Goal: Information Seeking & Learning: Learn about a topic

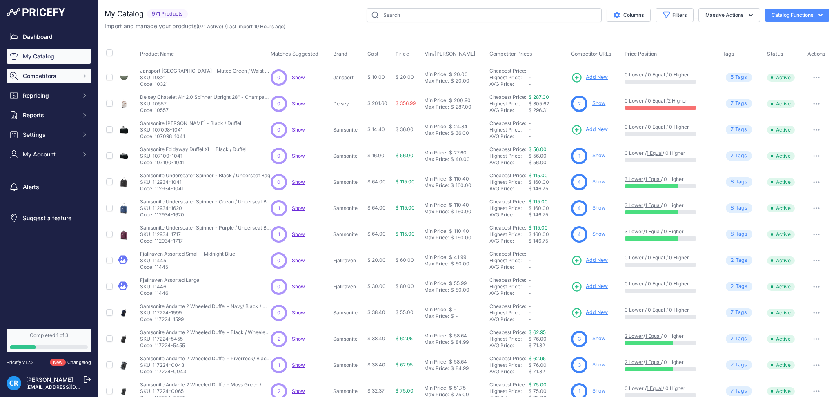
click at [55, 76] on span "Competitors" at bounding box center [49, 76] width 53 height 8
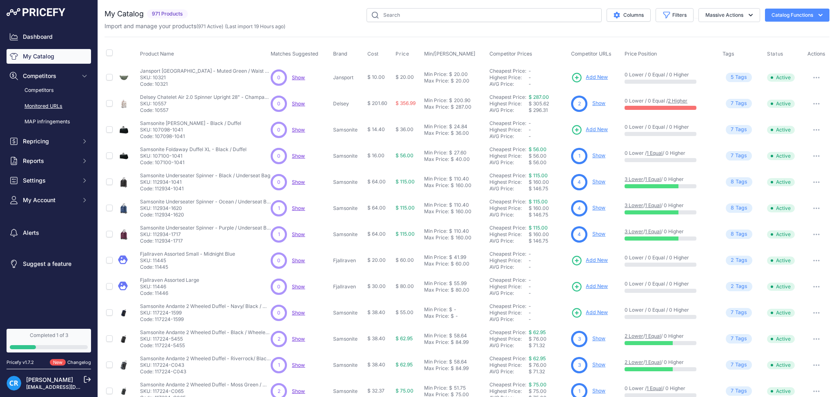
click at [53, 104] on link "Monitored URLs" at bounding box center [49, 106] width 85 height 14
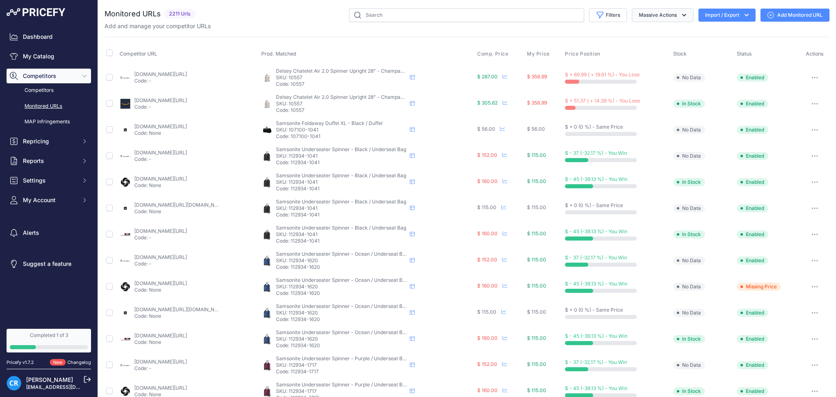
click at [642, 17] on button "Massive Actions" at bounding box center [663, 15] width 62 height 14
click at [596, 15] on icon "button" at bounding box center [600, 15] width 8 height 8
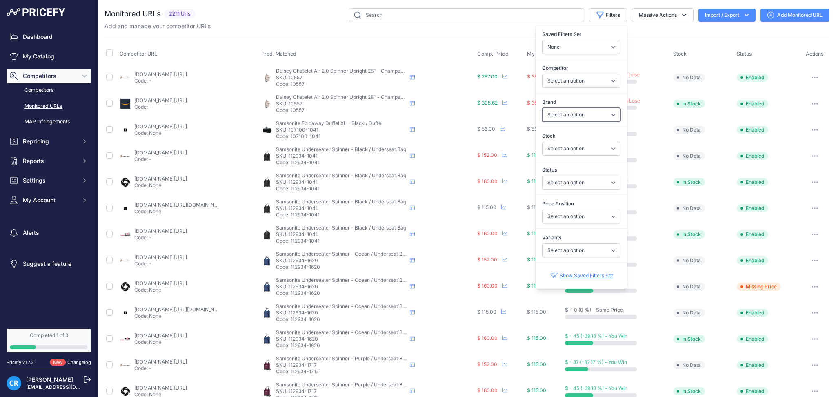
click at [587, 118] on select "Select an option American Tourister Delsey Fjallraven Fpm Milano High Sierra Ja…" at bounding box center [581, 115] width 78 height 14
click at [592, 149] on select "Select an option In Stock Out Of Stock" at bounding box center [581, 149] width 78 height 14
click at [585, 147] on select "Select an option In Stock Out Of Stock" at bounding box center [581, 149] width 78 height 14
click at [579, 185] on select "Select an option Enabled Disabled In progress Scraping Failed Not Found Missing…" at bounding box center [581, 183] width 78 height 14
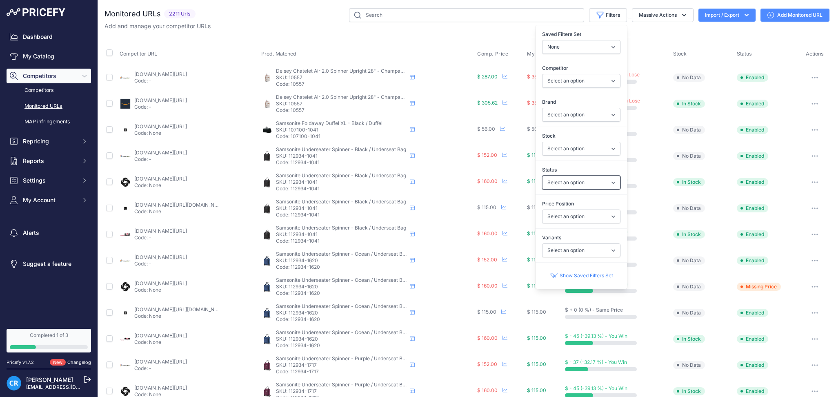
select select "2"
click at [542, 176] on select "Select an option Enabled Disabled In progress Scraping Failed Not Found Missing…" at bounding box center [581, 183] width 78 height 14
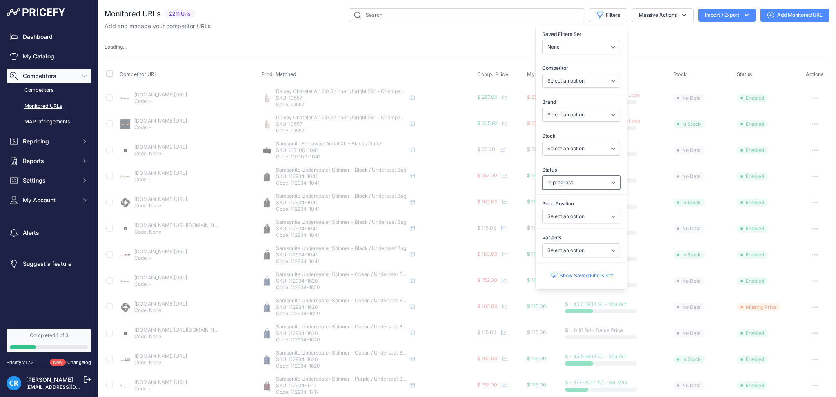
select select
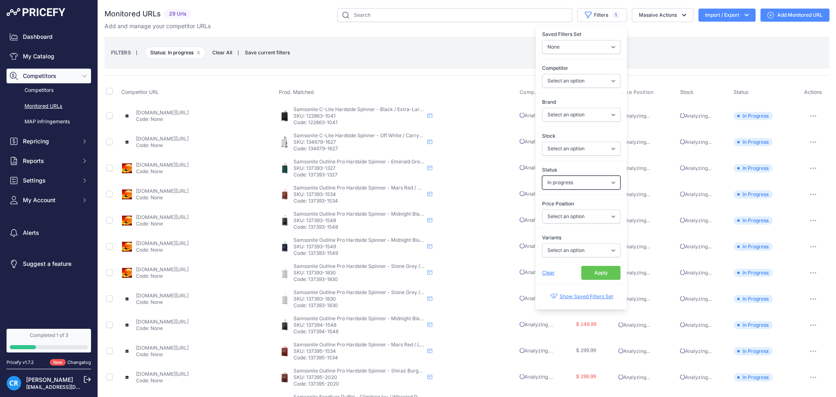
click at [570, 186] on select "Select an option Enabled Disabled In progress Scraping Failed Not Found Missing…" at bounding box center [581, 183] width 78 height 14
select select "5"
click at [542, 176] on select "Select an option Enabled Disabled In progress Scraping Failed Not Found Missing…" at bounding box center [581, 183] width 78 height 14
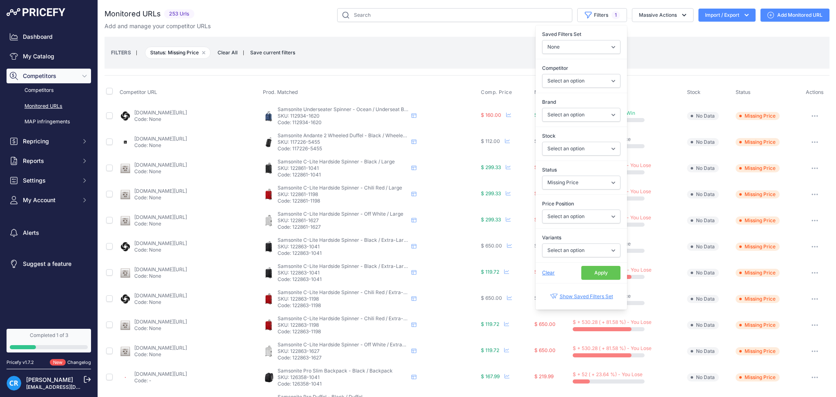
drag, startPoint x: 658, startPoint y: 55, endPoint x: 694, endPoint y: 85, distance: 46.1
click at [659, 55] on div "FILTERS | Status: Missing Price Remove filter option Clear All | Save current f…" at bounding box center [467, 53] width 712 height 22
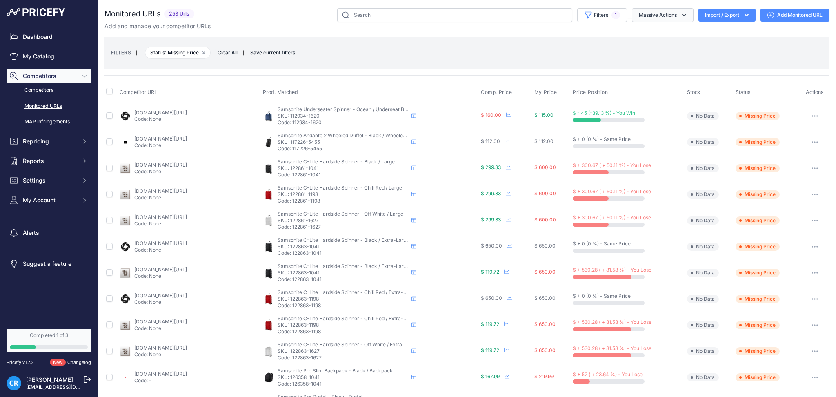
click at [650, 16] on button "Massive Actions" at bounding box center [663, 15] width 62 height 14
click at [736, 54] on div "FILTERS | Status: Missing Price Remove filter option Clear All | Save current f…" at bounding box center [467, 53] width 712 height 22
click at [58, 204] on span "My Account" at bounding box center [49, 200] width 53 height 8
click at [42, 182] on span "Settings" at bounding box center [49, 180] width 53 height 8
click at [38, 249] on link "Product Feed" at bounding box center [49, 249] width 85 height 14
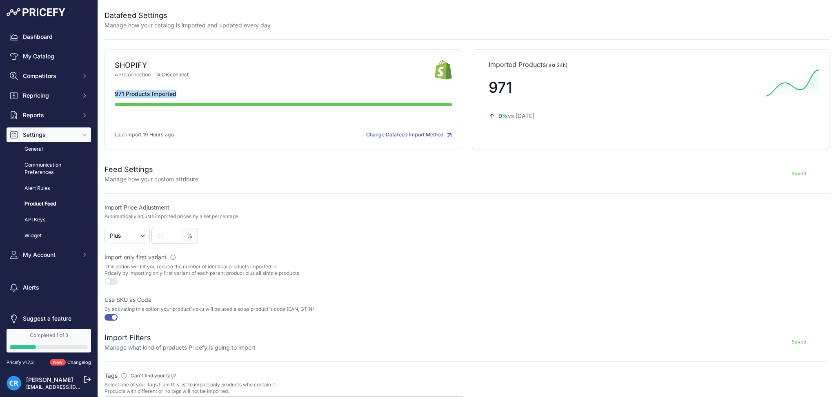
drag, startPoint x: 106, startPoint y: 93, endPoint x: 225, endPoint y: 110, distance: 120.7
click at [225, 110] on div "SHOPIFY API Connection Disconnect" at bounding box center [284, 99] width 358 height 100
click at [518, 235] on div at bounding box center [649, 223] width 360 height 40
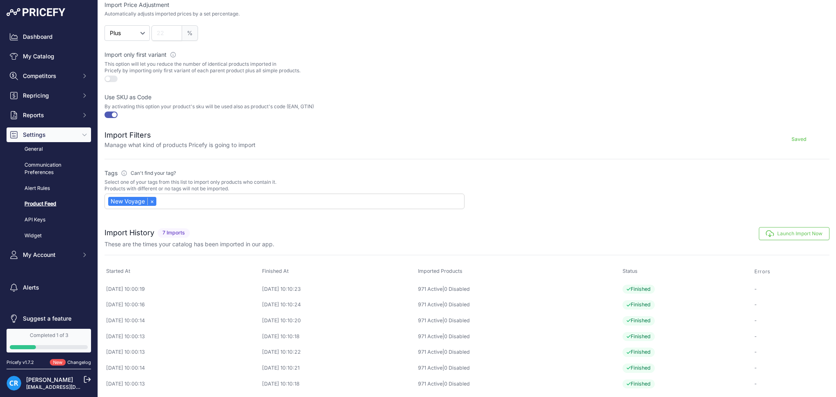
scroll to position [205, 0]
click at [36, 65] on div "Dashboard My Catalog Competitors Competitors Monitored URLs MAP infringements R…" at bounding box center [49, 145] width 85 height 233
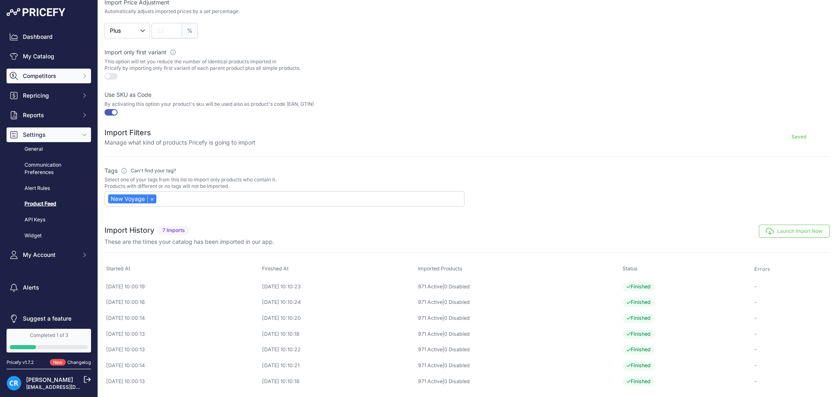
click at [36, 71] on button "Competitors" at bounding box center [49, 76] width 85 height 15
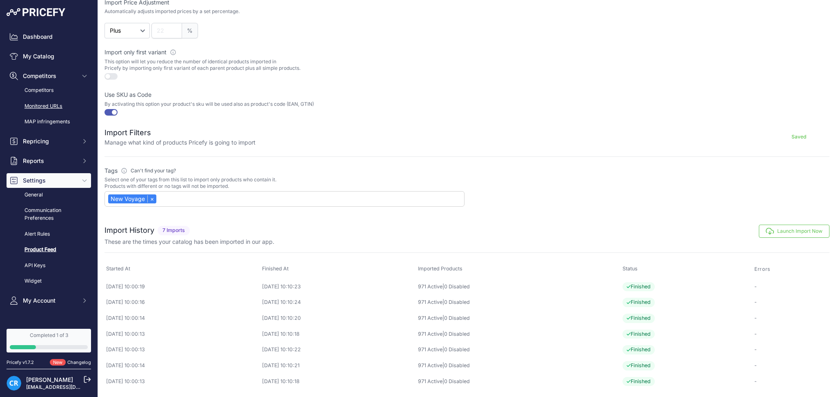
click at [44, 101] on link "Monitored URLs" at bounding box center [49, 106] width 85 height 14
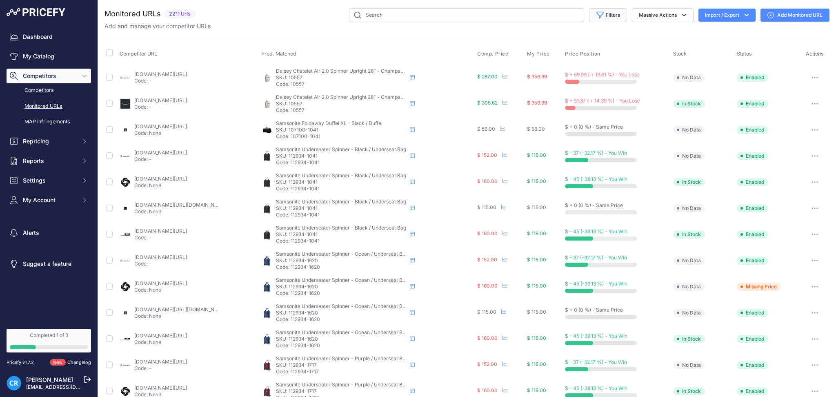
click at [602, 15] on button "Filters" at bounding box center [608, 15] width 38 height 14
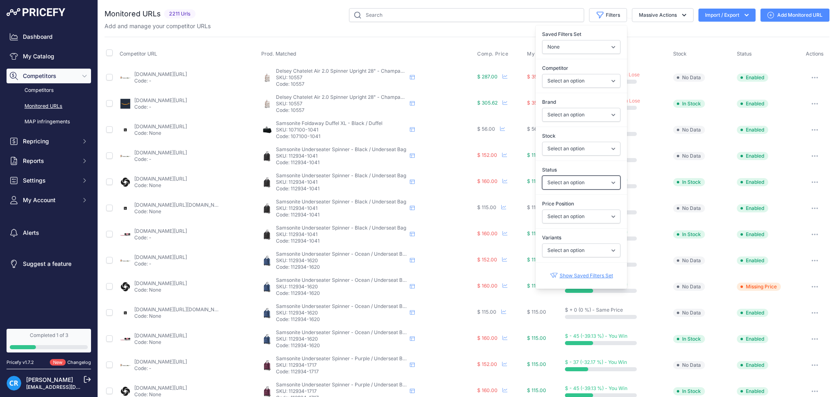
click at [563, 177] on select "Select an option Enabled Disabled In progress Scraping Failed Not Found Missing…" at bounding box center [581, 183] width 78 height 14
click at [542, 176] on select "Select an option Enabled Disabled In progress Scraping Failed Not Found Missing…" at bounding box center [581, 183] width 78 height 14
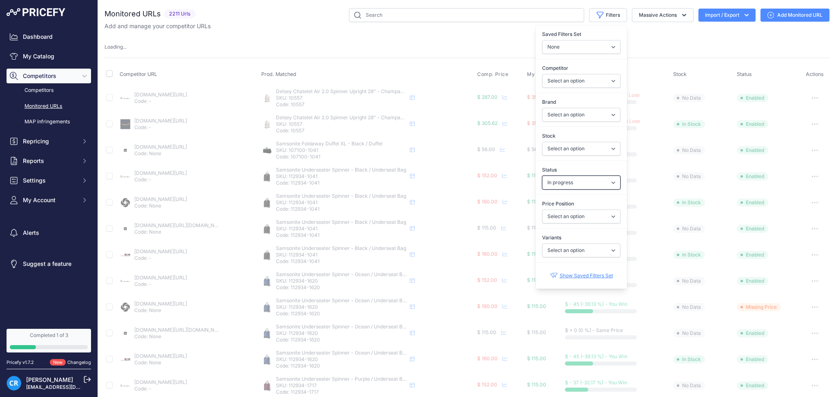
click at [578, 180] on select "Select an option Enabled Disabled In progress Scraping Failed Not Found Missing…" at bounding box center [581, 183] width 78 height 14
select select "3"
click at [542, 176] on select "Select an option Enabled Disabled In progress Scraping Failed Not Found Missing…" at bounding box center [581, 183] width 78 height 14
select select
select select "2"
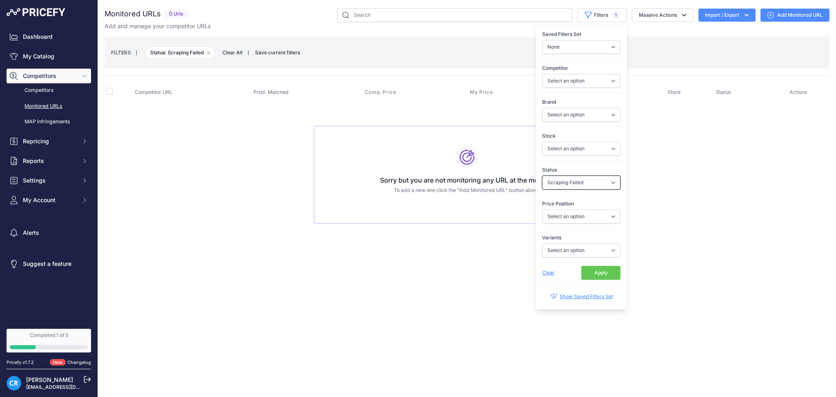
click at [597, 176] on select "Select an option Enabled Disabled In progress Scraping Failed Not Found Missing…" at bounding box center [581, 183] width 78 height 14
select select "2"
click at [542, 176] on select "Select an option Enabled Disabled In progress Scraping Failed Not Found Missing…" at bounding box center [581, 183] width 78 height 14
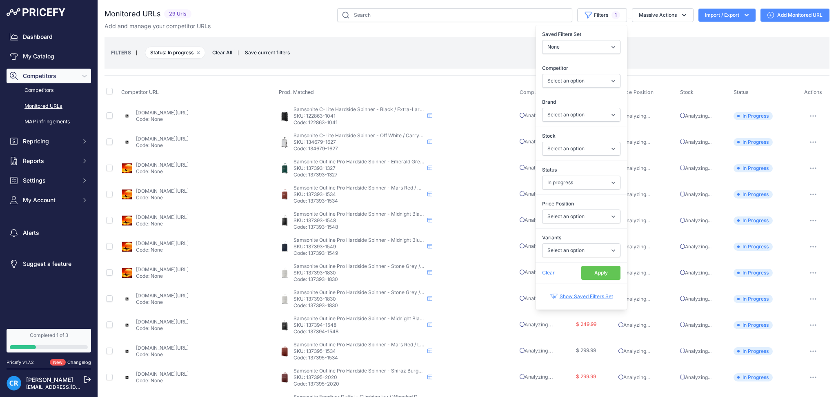
click at [590, 275] on button "Apply" at bounding box center [600, 273] width 39 height 14
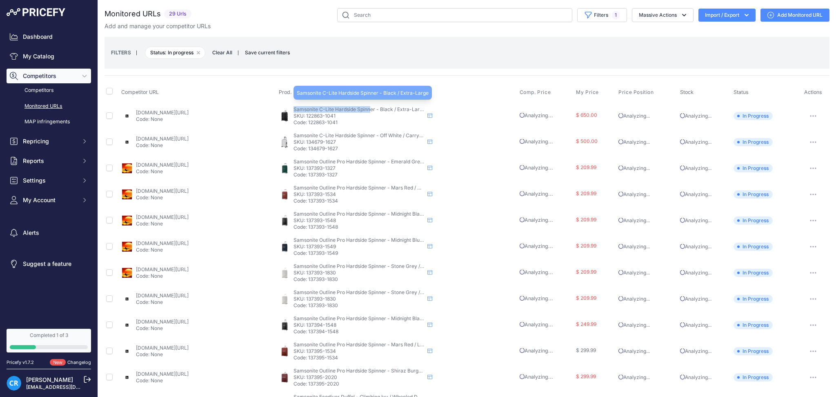
copy span "Samsonite C-Lite Hardside Spinn"
copy span "Samsonite C-Lite Hardside Spinner"
drag, startPoint x: 290, startPoint y: 109, endPoint x: 371, endPoint y: 110, distance: 81.2
click at [371, 110] on div "Samsonite C-Lite Hardside Spinner - Black / Extra-Large Samsonite C-Lite Hardsi…" at bounding box center [397, 116] width 237 height 20
copy span "Samsonite C-Lite Hardside Spinner - Black / Extra-Large"
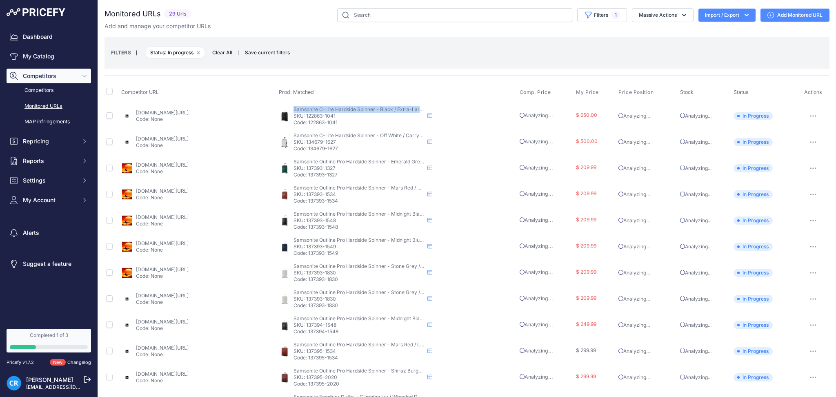
copy p "122863-1041"
drag, startPoint x: 304, startPoint y: 115, endPoint x: 342, endPoint y: 117, distance: 38.5
click at [342, 117] on p "SKU: 122863-1041" at bounding box center [359, 116] width 131 height 7
click at [660, 16] on button "Massive Actions" at bounding box center [663, 15] width 62 height 14
click at [589, 15] on button "Filters 1" at bounding box center [602, 15] width 50 height 14
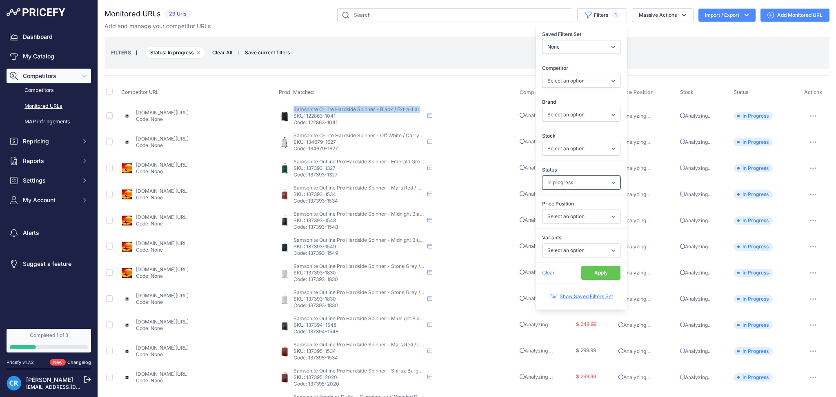
click at [558, 188] on select "Select an option Enabled Disabled In progress Scraping Failed Not Found Missing…" at bounding box center [581, 183] width 78 height 14
select select "5"
click at [542, 176] on select "Select an option Enabled Disabled In progress Scraping Failed Not Found Missing…" at bounding box center [581, 183] width 78 height 14
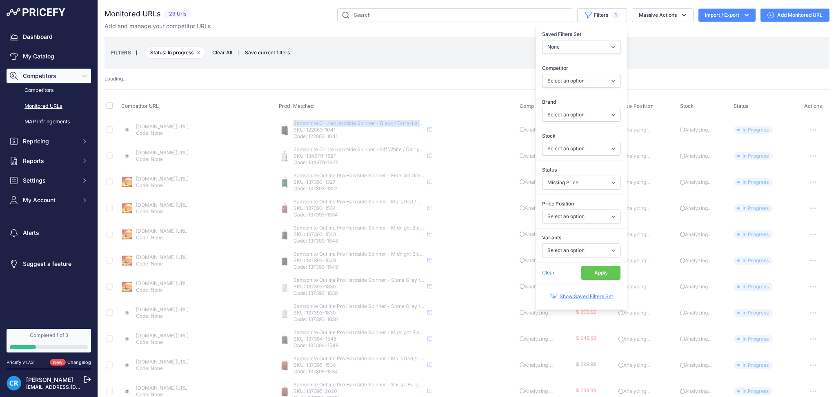
drag, startPoint x: 589, startPoint y: 274, endPoint x: 594, endPoint y: 274, distance: 5.4
click at [590, 277] on button "Apply" at bounding box center [600, 273] width 39 height 14
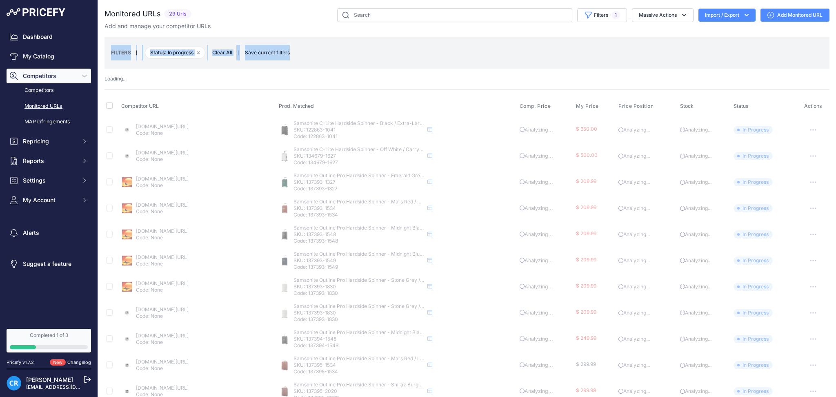
drag, startPoint x: 296, startPoint y: 52, endPoint x: 108, endPoint y: 60, distance: 187.9
click at [108, 60] on div "FILTERS | Status: In progress Remove filter option Clear All | Save current fil…" at bounding box center [467, 53] width 725 height 32
click at [397, 49] on div "FILTERS | Status: In progress Remove filter option Clear All | Save current fil…" at bounding box center [467, 53] width 712 height 22
drag, startPoint x: 306, startPoint y: 56, endPoint x: 107, endPoint y: 68, distance: 199.2
click at [107, 68] on div "Monitored URLs 29 Urls" at bounding box center [467, 336] width 725 height 657
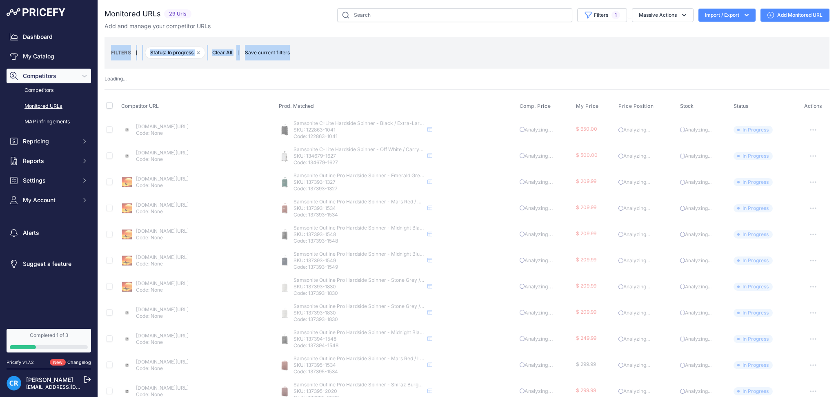
click at [420, 60] on div "FILTERS | Status: In progress Remove filter option Clear All | Save current fil…" at bounding box center [467, 53] width 712 height 22
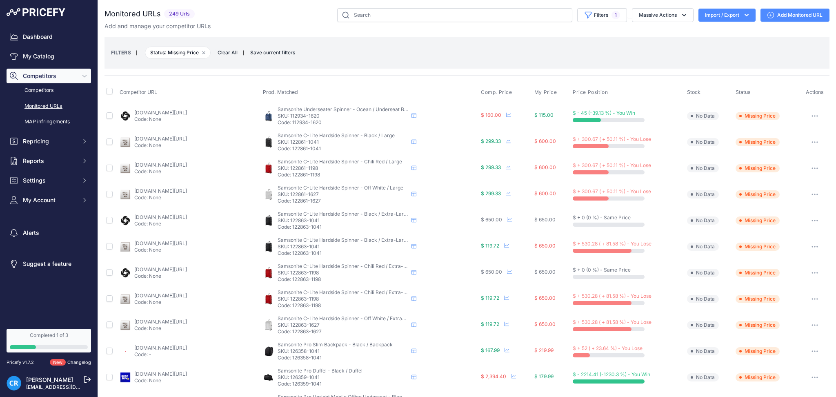
drag, startPoint x: 478, startPoint y: 145, endPoint x: 495, endPoint y: 146, distance: 16.8
click at [495, 146] on td "$ 299.33 This could be an outdate value and represent the last price we have be…" at bounding box center [505, 142] width 53 height 26
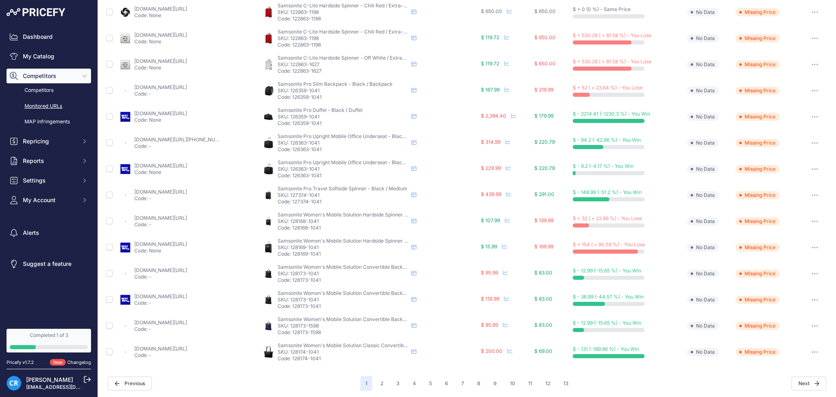
scroll to position [262, 0]
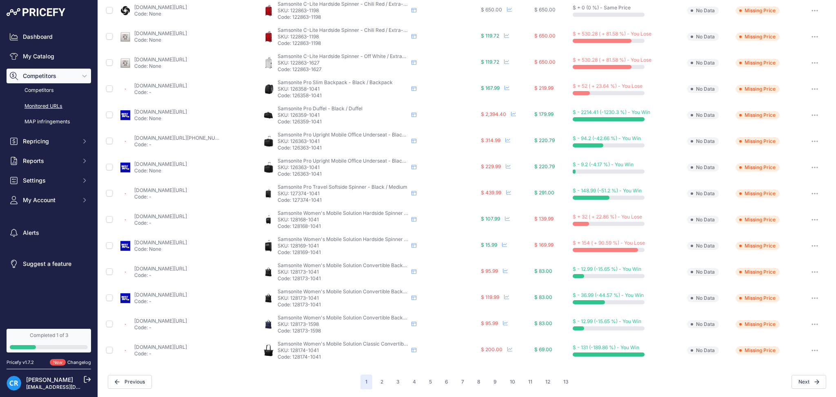
click at [370, 380] on div "1 2 3 4 5 6 7" at bounding box center [466, 381] width 213 height 15
click at [376, 380] on button "2" at bounding box center [382, 381] width 13 height 15
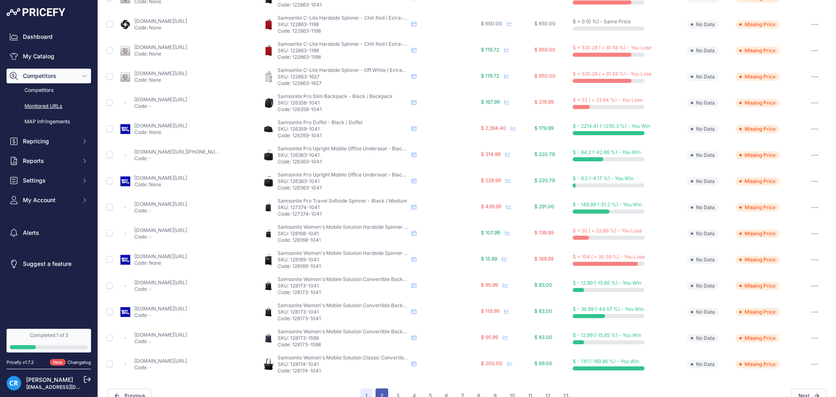
scroll to position [276, 0]
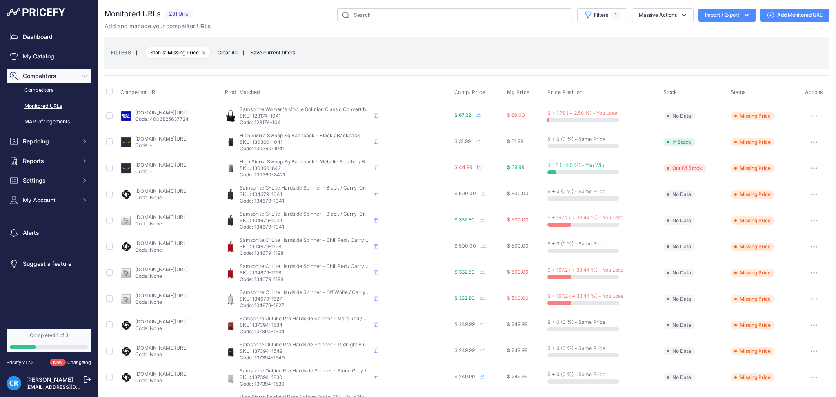
drag, startPoint x: 309, startPoint y: 90, endPoint x: 106, endPoint y: 94, distance: 202.9
click at [106, 94] on tr "Competitor URL Prod. Matched Comp. Price My Price" at bounding box center [467, 92] width 725 height 20
drag, startPoint x: 820, startPoint y: 92, endPoint x: 443, endPoint y: 85, distance: 376.9
click at [443, 85] on tr "Competitor URL Prod. Matched Comp. Price My Price" at bounding box center [467, 92] width 725 height 20
click at [463, 65] on div "FILTERS | Status: Missing Price Remove filter option Clear All | Save current f…" at bounding box center [467, 53] width 725 height 32
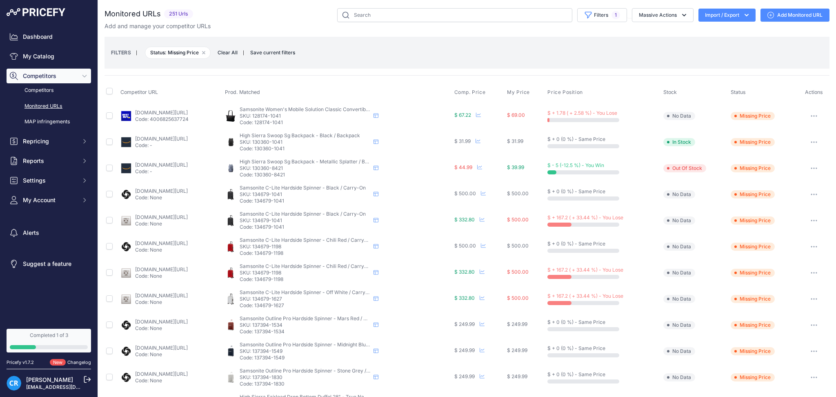
scroll to position [54, 0]
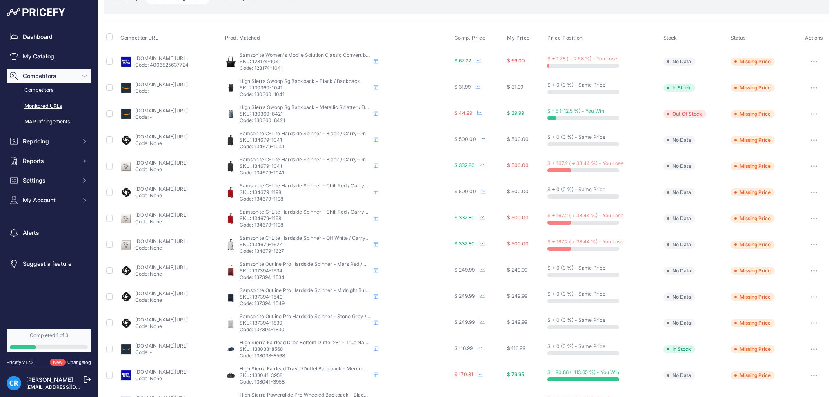
drag, startPoint x: 482, startPoint y: 171, endPoint x: 763, endPoint y: 176, distance: 280.9
click at [763, 176] on tr "luggageontheweb.com/samsonite-black-label-cosmolite-20-carry-on-spinner.html?pr…" at bounding box center [467, 166] width 725 height 26
click at [275, 157] on span "Samsonite C-Lite Hardside Spinner - Black / Carry-On" at bounding box center [303, 159] width 126 height 6
drag, startPoint x: 272, startPoint y: 213, endPoint x: 743, endPoint y: 241, distance: 471.9
click at [743, 241] on tbody "bestbuy.com/site/samsonite-mobile-solution-carryall-for-14-1-laptop-black/63836…" at bounding box center [467, 309] width 725 height 523
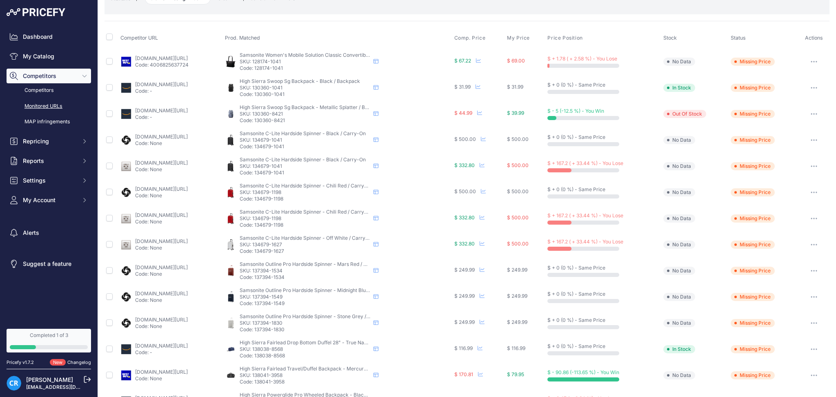
click at [441, 167] on div "Samsonite C-Lite Hardside Spinner - Black / Carry-On Samsonite C-Lite Hardside …" at bounding box center [338, 166] width 226 height 20
